Goal: Navigation & Orientation: Find specific page/section

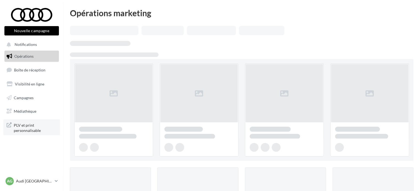
click at [41, 125] on span "PLV et print personnalisable" at bounding box center [35, 128] width 43 height 12
